Goal: Check status: Check status

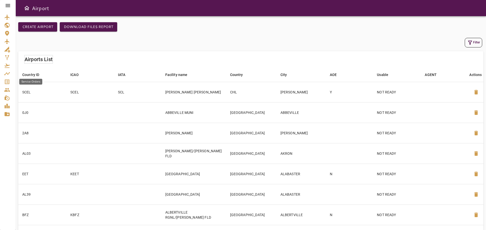
click at [7, 80] on icon "Service Orders" at bounding box center [7, 82] width 6 height 6
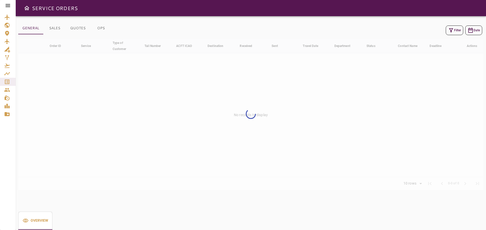
click at [452, 31] on icon "button" at bounding box center [451, 30] width 6 height 6
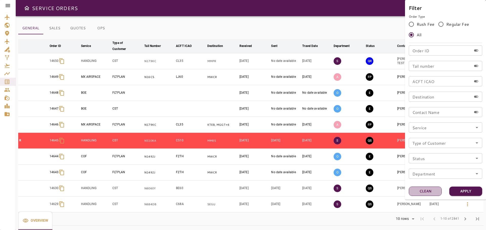
click at [431, 187] on button "Clean" at bounding box center [424, 191] width 33 height 9
click at [431, 191] on button "Clean" at bounding box center [424, 191] width 33 height 9
click at [442, 65] on input "Tail number" at bounding box center [439, 66] width 63 height 10
paste input "******"
type input "******"
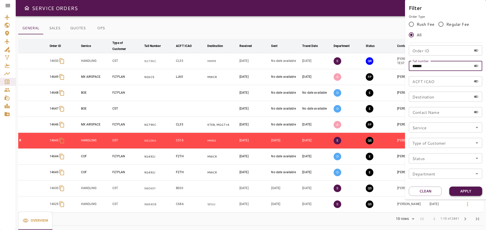
click at [466, 190] on button "Apply" at bounding box center [465, 191] width 33 height 9
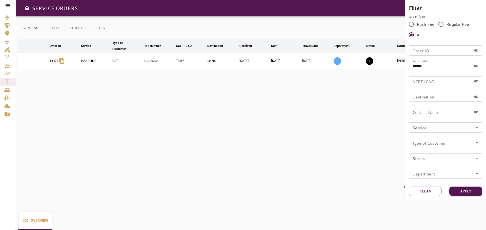
click at [279, 62] on div at bounding box center [243, 115] width 486 height 230
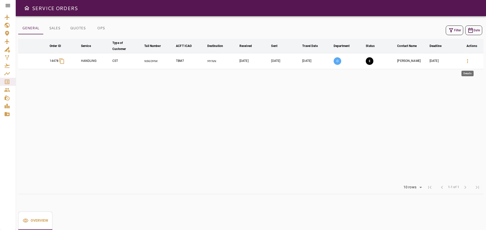
click at [467, 59] on icon "button" at bounding box center [467, 61] width 6 height 6
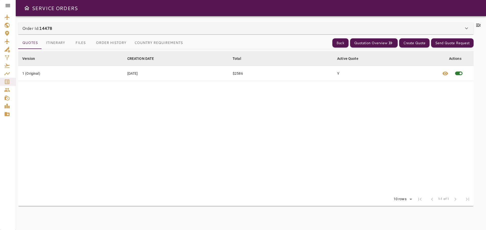
click at [114, 44] on button "Order History" at bounding box center [111, 43] width 38 height 12
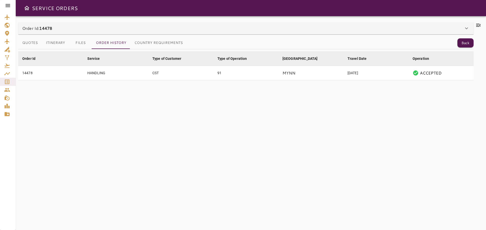
click at [249, 72] on td "91" at bounding box center [245, 73] width 65 height 14
click at [30, 43] on button "Quotes" at bounding box center [30, 43] width 24 height 12
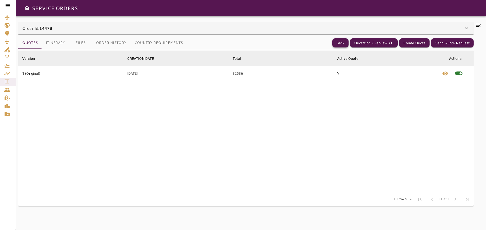
click at [335, 44] on div "Quotes Itinerary Files Order History Country Requirements Back Quotation Overvi…" at bounding box center [245, 43] width 455 height 12
click at [338, 45] on button "Back" at bounding box center [340, 42] width 16 height 9
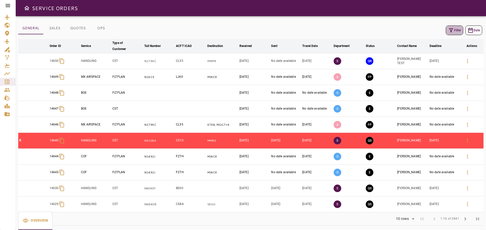
click at [455, 30] on button "Filter" at bounding box center [453, 31] width 17 height 10
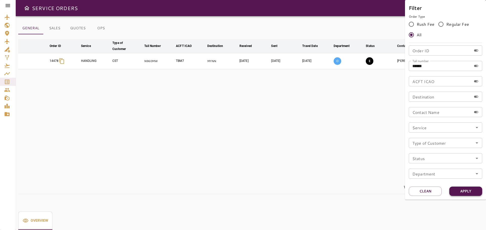
click at [468, 192] on button "Apply" at bounding box center [465, 191] width 33 height 9
click at [267, 106] on div at bounding box center [243, 115] width 486 height 230
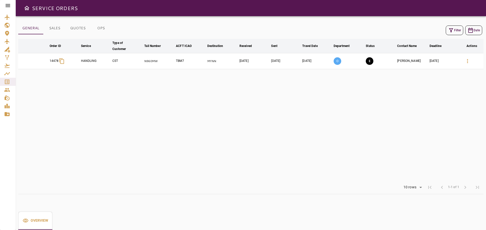
click at [406, 60] on td "[PERSON_NAME]" at bounding box center [412, 61] width 32 height 16
click at [401, 62] on td "[PERSON_NAME]" at bounding box center [412, 61] width 32 height 16
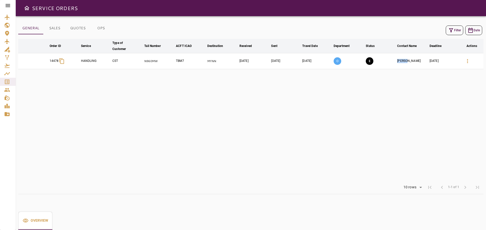
click at [401, 62] on td "[PERSON_NAME]" at bounding box center [412, 61] width 32 height 16
click at [407, 62] on td "[PERSON_NAME]" at bounding box center [412, 61] width 32 height 16
click at [56, 29] on button "SALES" at bounding box center [54, 28] width 23 height 12
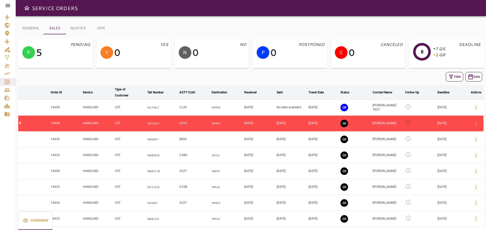
click at [31, 27] on button "GENERAL" at bounding box center [30, 28] width 25 height 12
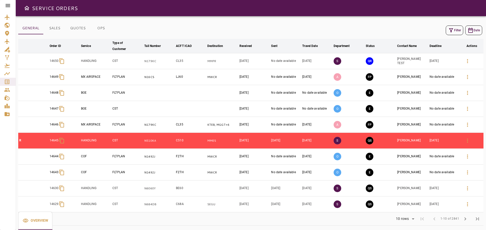
click at [451, 29] on icon "button" at bounding box center [451, 30] width 6 height 6
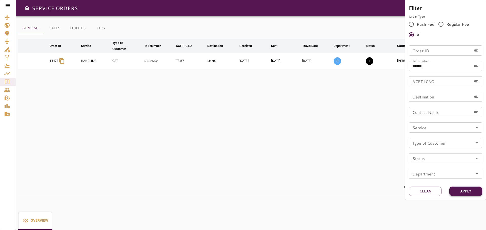
click at [469, 188] on button "Apply" at bounding box center [465, 191] width 33 height 9
click at [470, 192] on button "Apply" at bounding box center [465, 191] width 33 height 9
click at [464, 192] on button "Apply" at bounding box center [465, 191] width 33 height 9
click at [353, 92] on div at bounding box center [243, 115] width 486 height 230
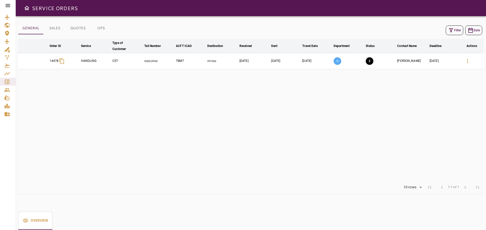
click at [403, 62] on td "[PERSON_NAME]" at bounding box center [412, 61] width 32 height 16
click at [467, 60] on icon "button" at bounding box center [467, 61] width 6 height 6
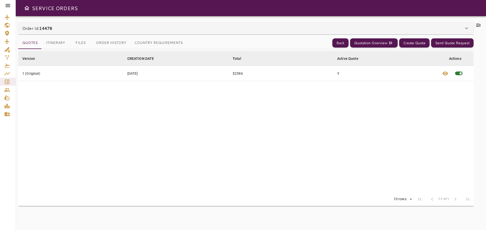
click at [121, 43] on button "Order History" at bounding box center [111, 43] width 38 height 12
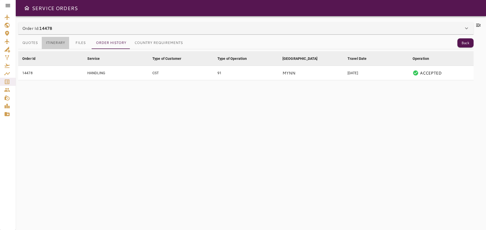
click at [56, 43] on button "Itinerary" at bounding box center [55, 43] width 27 height 12
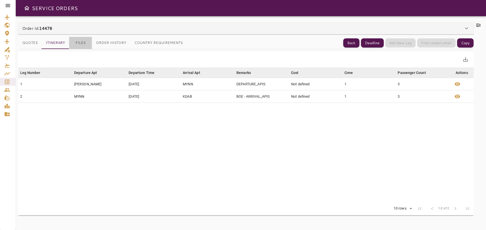
click at [79, 43] on button "Files" at bounding box center [80, 43] width 23 height 12
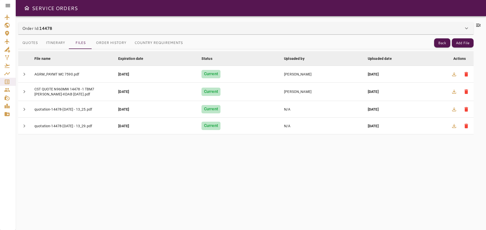
click at [166, 44] on button "Country Requirements" at bounding box center [158, 43] width 56 height 12
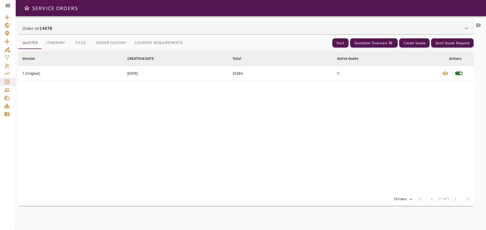
click at [465, 29] on icon at bounding box center [466, 29] width 3 height 2
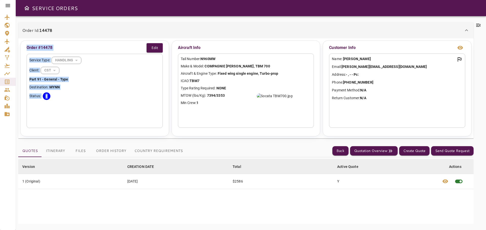
drag, startPoint x: 116, startPoint y: 108, endPoint x: 114, endPoint y: 9, distance: 98.9
click at [114, 9] on main "SERVICE ORDERS Order Id: 14478 Order #14478 Edit Service Type: HANDLING *******…" at bounding box center [251, 115] width 470 height 230
click at [464, 30] on icon at bounding box center [466, 30] width 6 height 6
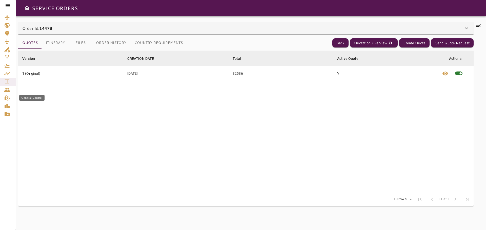
click at [6, 99] on icon "General Control" at bounding box center [7, 98] width 5 height 5
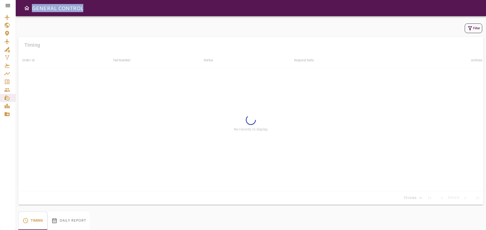
click at [70, 222] on button "Daily Report" at bounding box center [68, 221] width 42 height 18
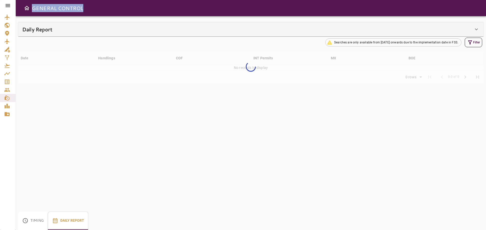
type input "**"
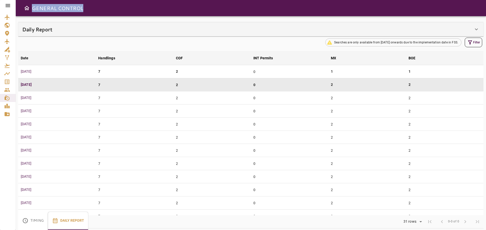
click at [117, 32] on div "Daily Report" at bounding box center [247, 29] width 451 height 8
